Goal: Information Seeking & Learning: Learn about a topic

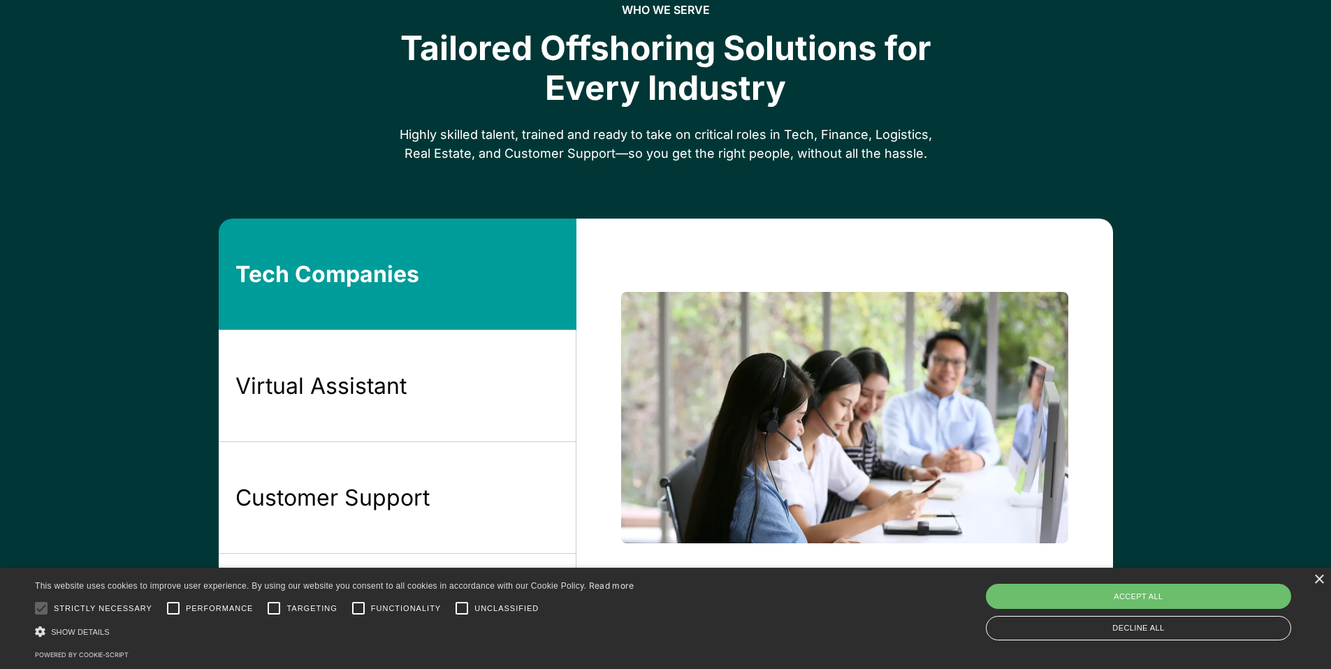
scroll to position [911, 0]
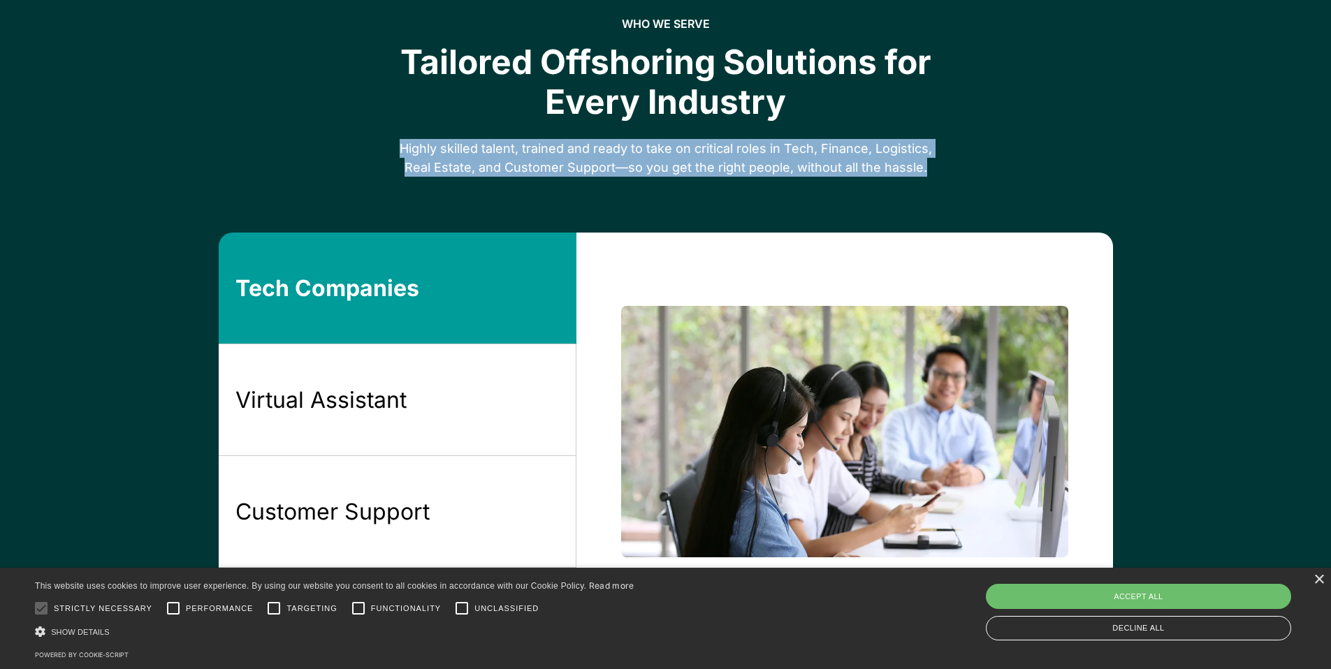
drag, startPoint x: 934, startPoint y: 171, endPoint x: 403, endPoint y: 150, distance: 532.2
click at [403, 150] on div "who we serve Tailored Offshoring Solutions for Every Industry Highly skilled ta…" at bounding box center [666, 97] width 894 height 160
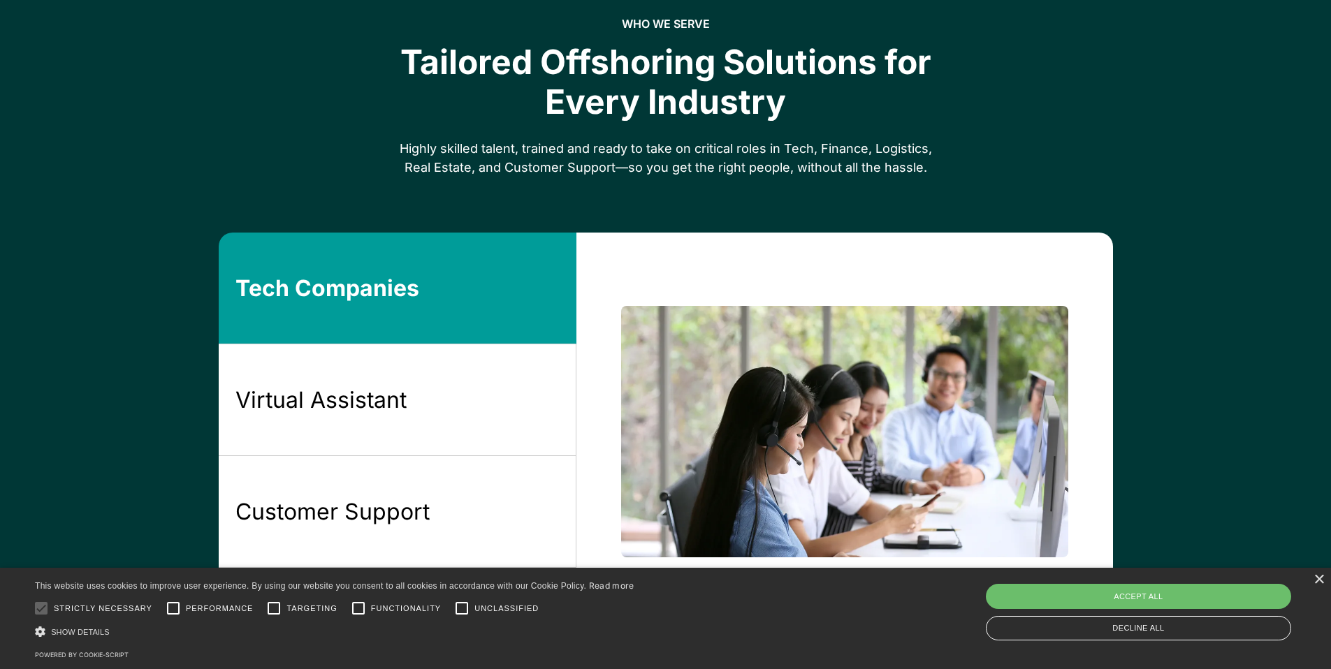
click at [424, 146] on div "Highly skilled talent, trained and ready to take on critical roles in Tech, Fin…" at bounding box center [666, 158] width 537 height 38
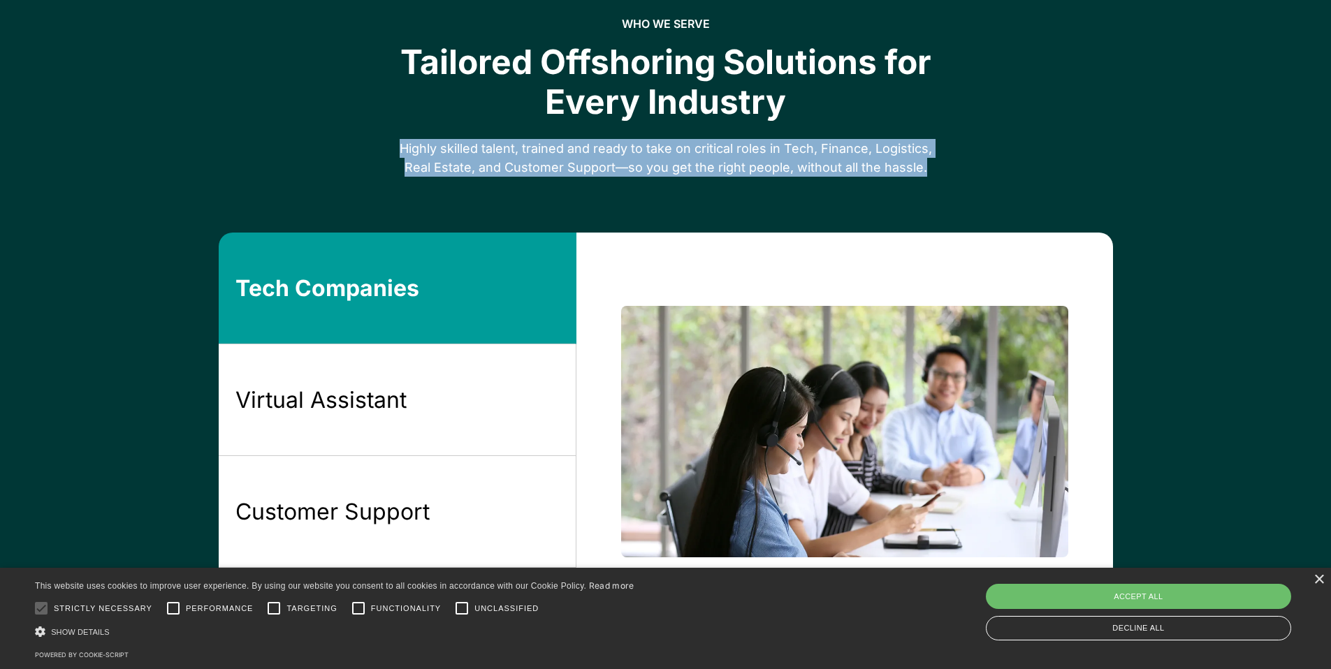
drag, startPoint x: 403, startPoint y: 150, endPoint x: 931, endPoint y: 162, distance: 528.5
click at [930, 161] on div "Highly skilled talent, trained and ready to take on critical roles in Tech, Fin…" at bounding box center [666, 158] width 537 height 38
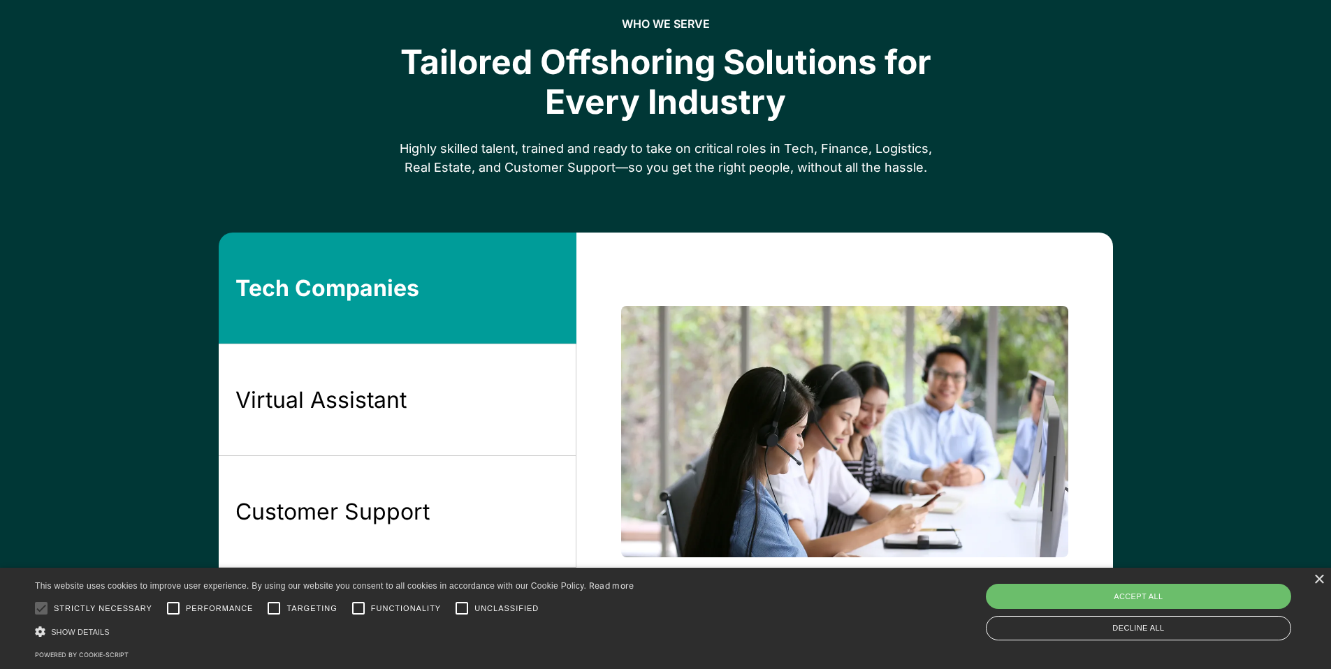
click at [932, 166] on div "Highly skilled talent, trained and ready to take on critical roles in Tech, Fin…" at bounding box center [666, 158] width 537 height 38
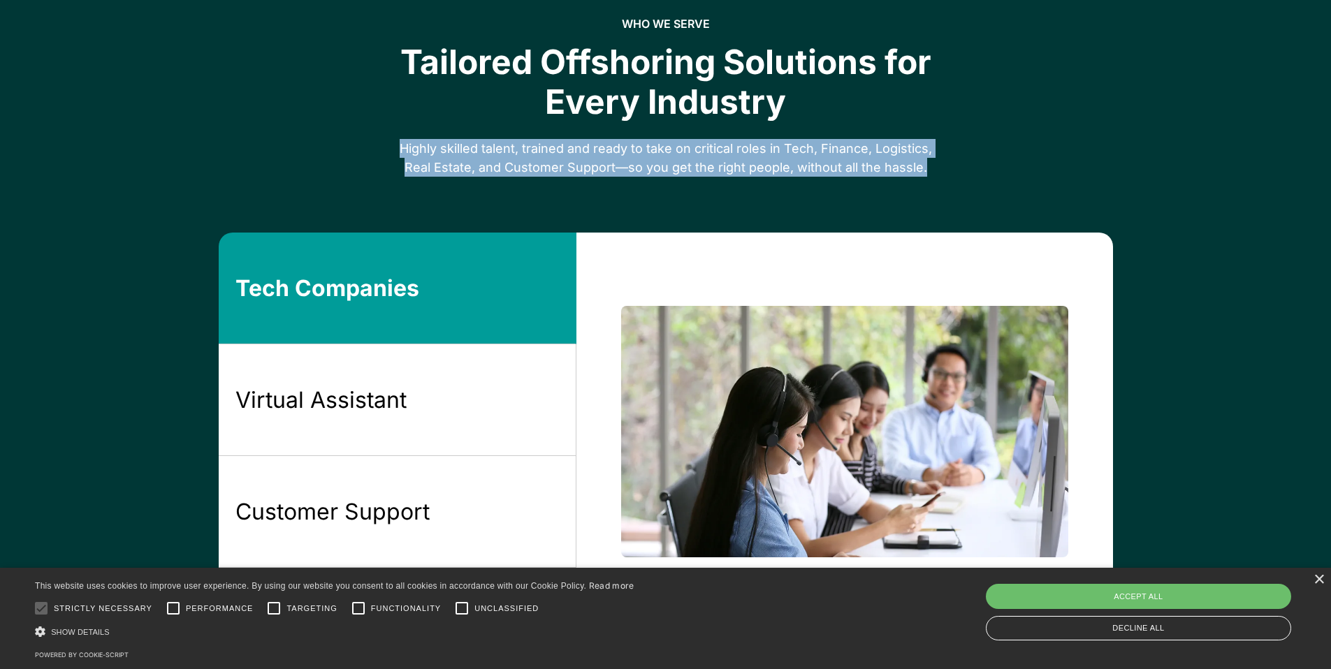
drag, startPoint x: 918, startPoint y: 169, endPoint x: 385, endPoint y: 143, distance: 533.1
click at [385, 143] on div "who we serve Tailored Offshoring Solutions for Every Industry Highly skilled ta…" at bounding box center [666, 97] width 894 height 160
click at [917, 172] on div "Highly skilled talent, trained and ready to take on critical roles in Tech, Fin…" at bounding box center [666, 158] width 537 height 38
drag, startPoint x: 936, startPoint y: 169, endPoint x: 403, endPoint y: 154, distance: 533.4
click at [403, 154] on div "who we serve Tailored Offshoring Solutions for Every Industry Highly skilled ta…" at bounding box center [666, 97] width 894 height 160
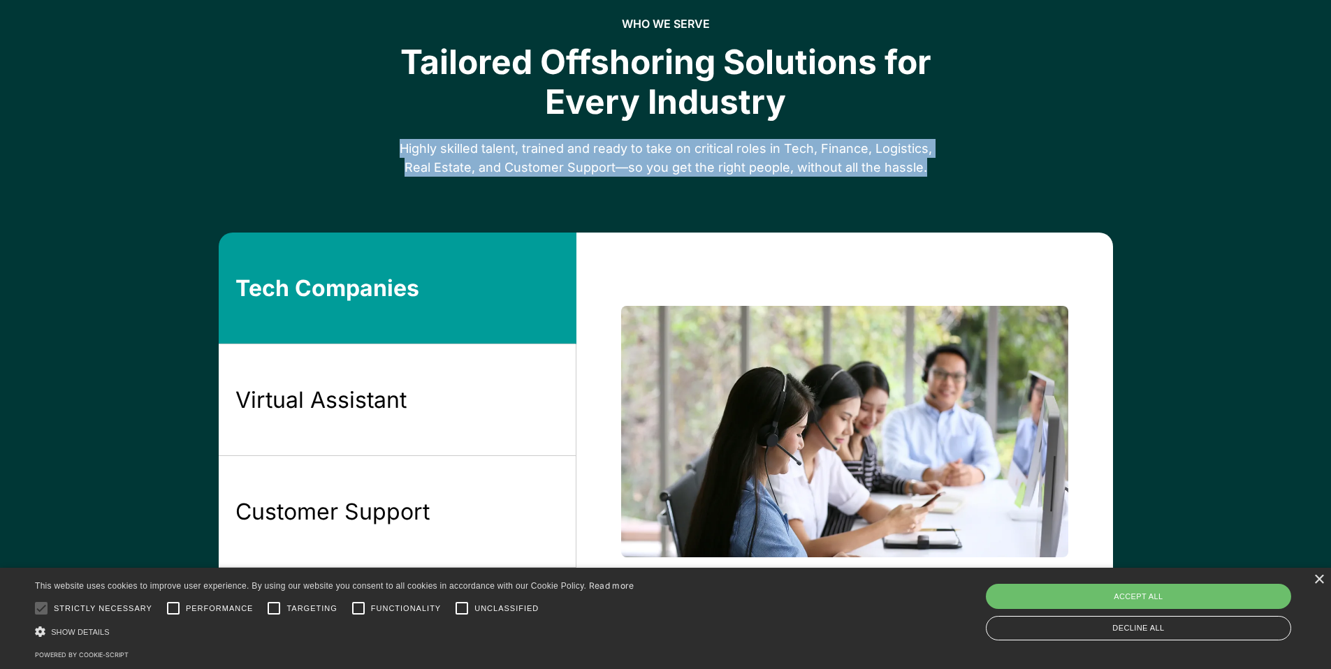
copy div "Highly skilled talent, trained and ready to take on critical roles in Tech, Fin…"
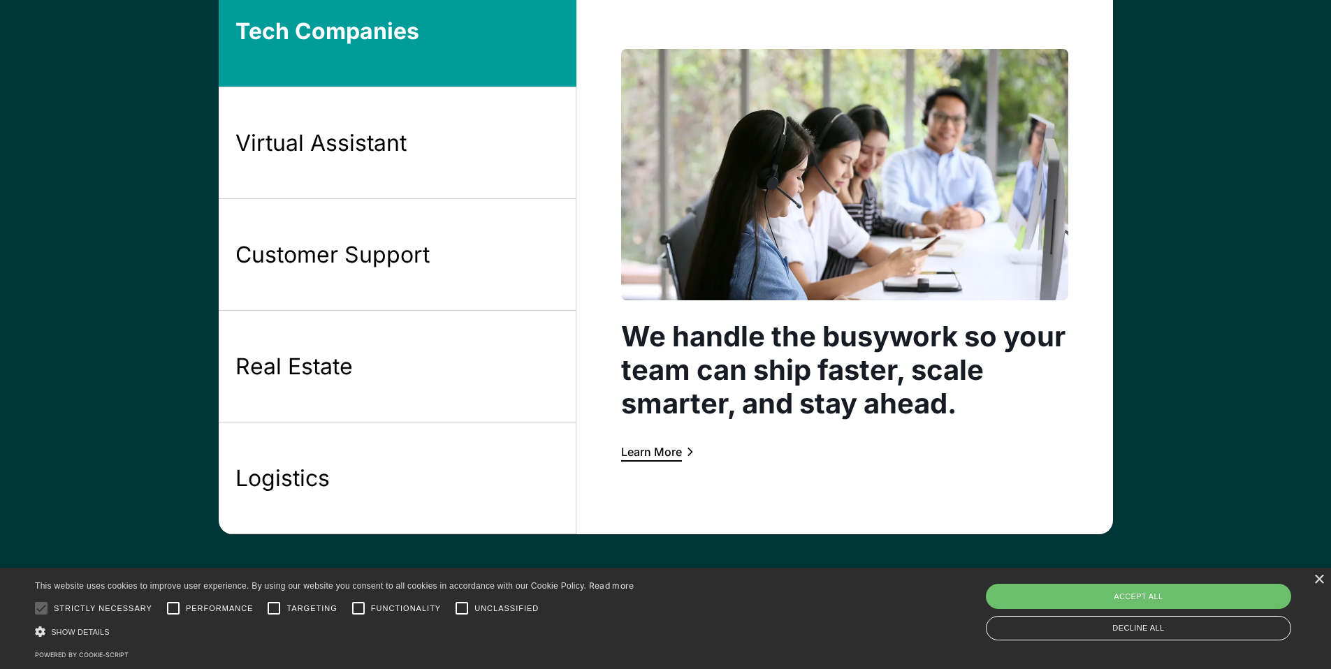
scroll to position [1037, 0]
